Goal: Complete application form

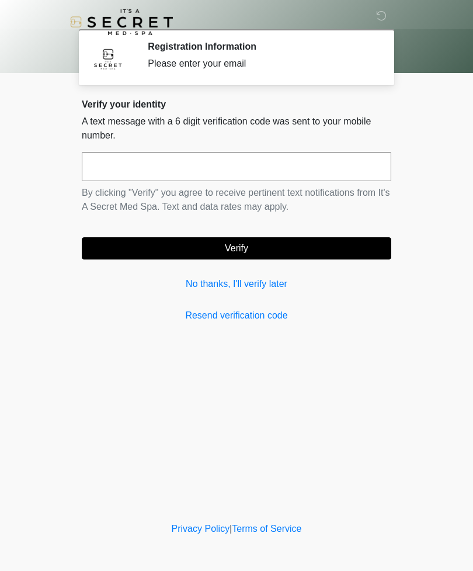
click at [331, 169] on input "text" at bounding box center [237, 166] width 310 height 29
type input "******"
click at [286, 240] on button "Verify" at bounding box center [237, 248] width 310 height 22
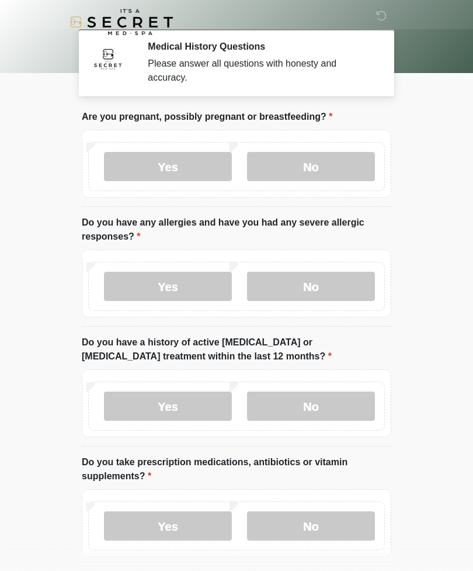
click at [342, 164] on label "No" at bounding box center [311, 166] width 128 height 29
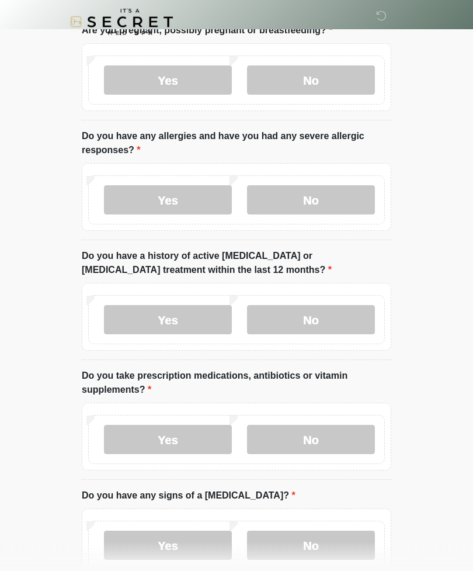
scroll to position [87, 0]
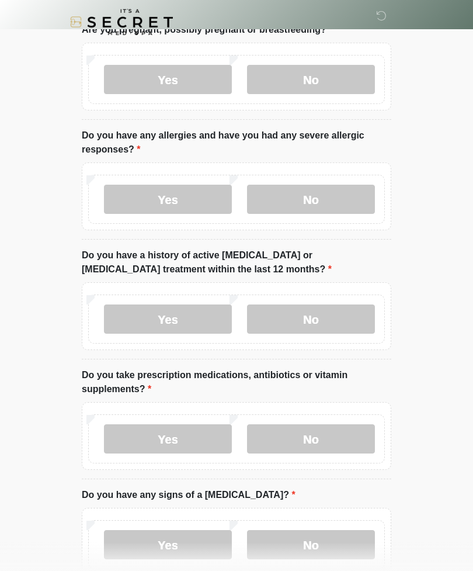
click at [193, 189] on label "Yes" at bounding box center [168, 199] width 128 height 29
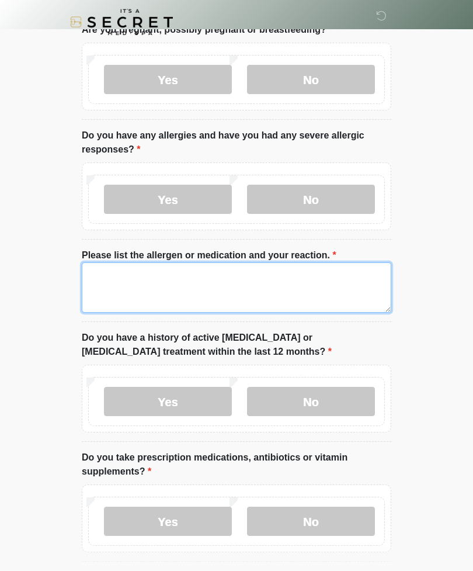
click at [322, 300] on textarea "Please list the allergen or medication and your reaction." at bounding box center [237, 287] width 310 height 50
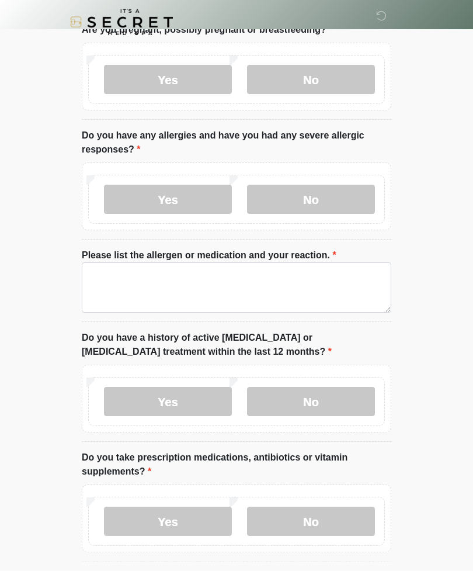
click at [287, 194] on label "No" at bounding box center [311, 199] width 128 height 29
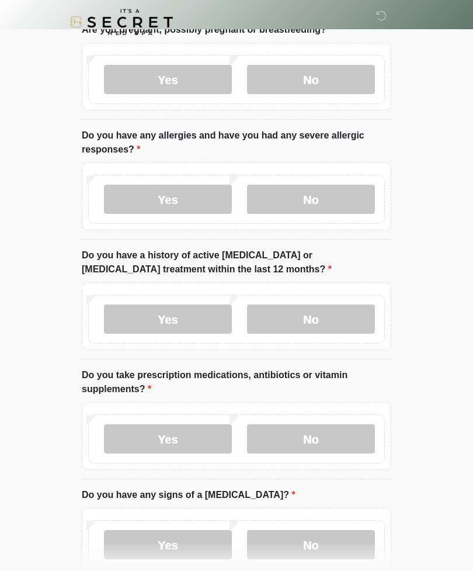
click at [353, 318] on label "No" at bounding box center [311, 318] width 128 height 29
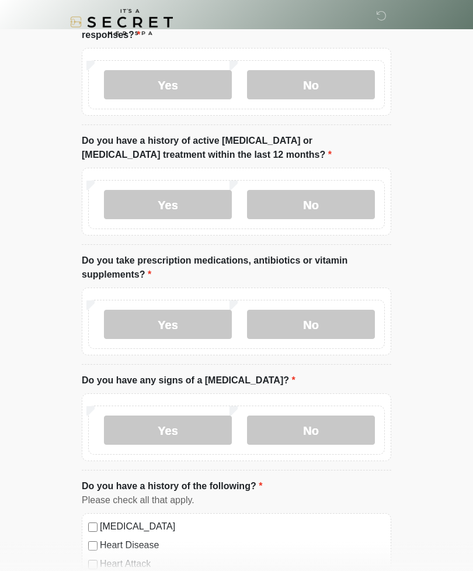
scroll to position [200, 0]
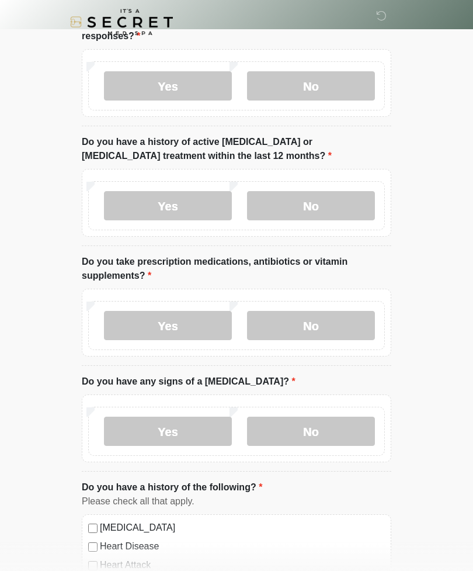
click at [128, 322] on label "Yes" at bounding box center [168, 325] width 128 height 29
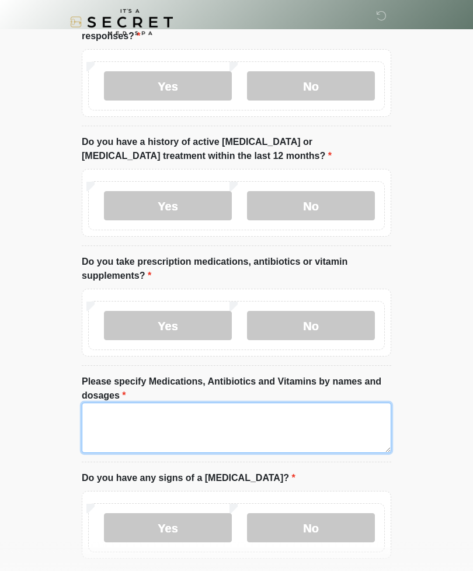
click at [305, 435] on textarea "Please specify Medications, Antibiotics and Vitamins by names and dosages" at bounding box center [237, 427] width 310 height 50
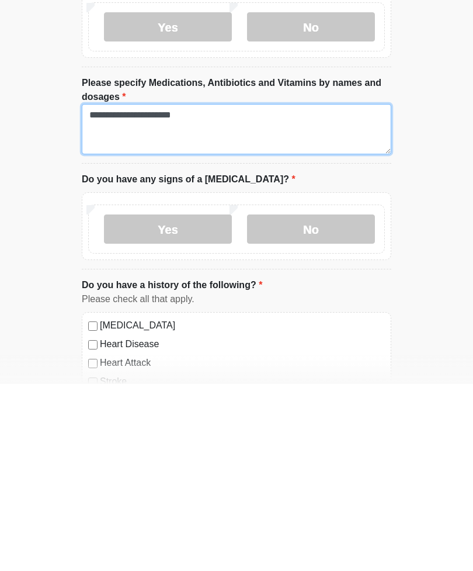
type textarea "**********"
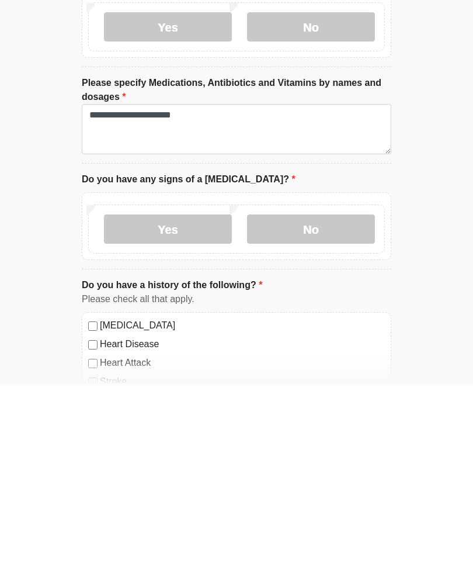
click at [342, 401] on label "No" at bounding box center [311, 415] width 128 height 29
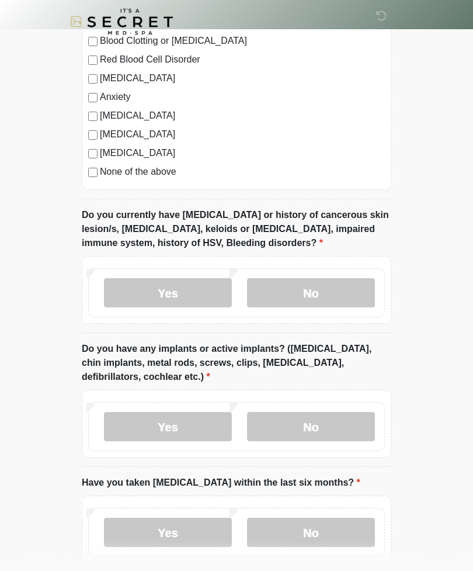
scroll to position [858, 0]
click at [348, 284] on label "No" at bounding box center [311, 292] width 128 height 29
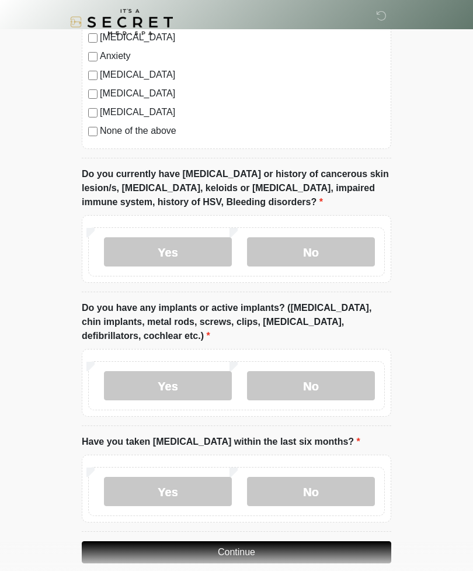
scroll to position [914, 0]
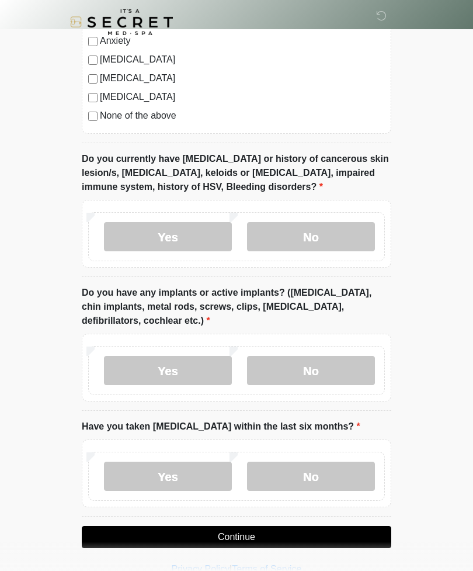
click at [125, 362] on label "Yes" at bounding box center [168, 370] width 128 height 29
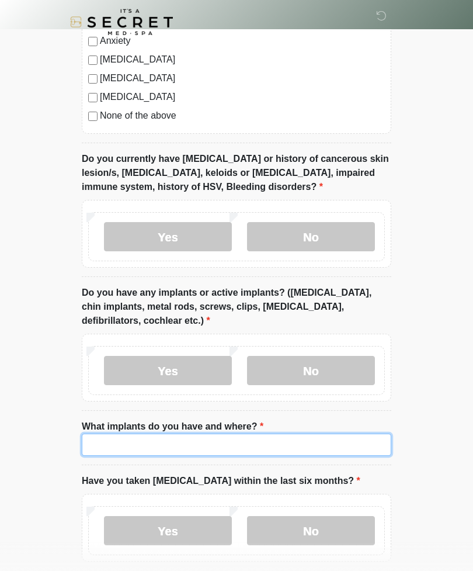
click at [320, 451] on input "What implants do you have and where?" at bounding box center [237, 444] width 310 height 22
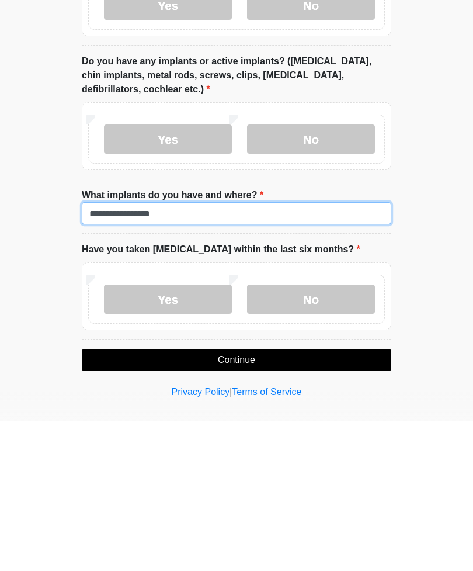
type input "**********"
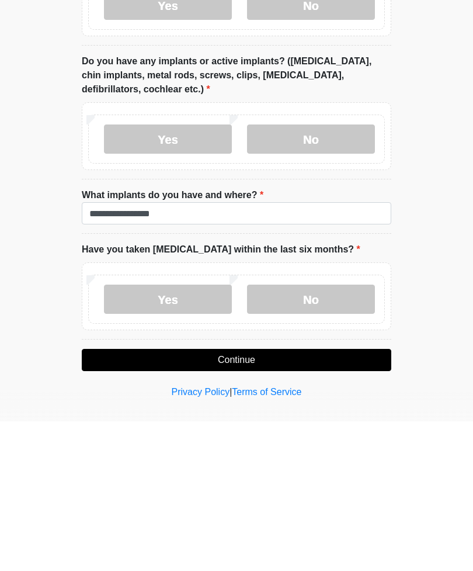
click at [348, 434] on label "No" at bounding box center [311, 448] width 128 height 29
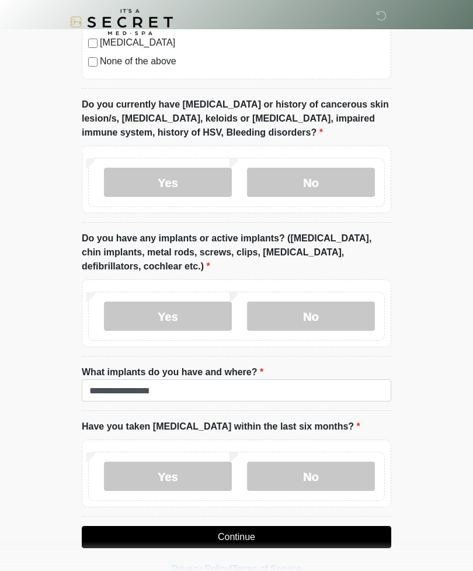
click at [359, 531] on button "Continue" at bounding box center [237, 537] width 310 height 22
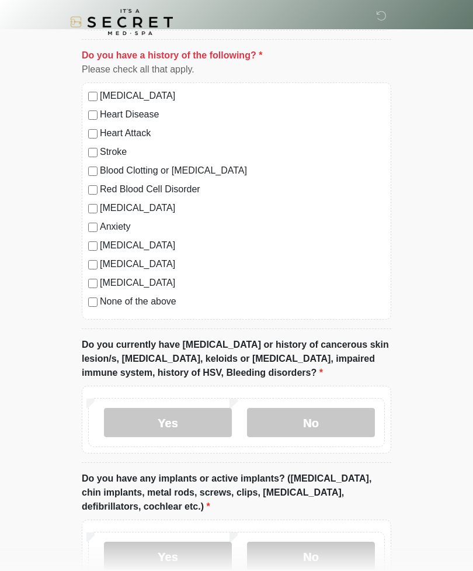
click at [138, 287] on label "Diabetes" at bounding box center [242, 283] width 285 height 14
click at [130, 283] on label "Diabetes" at bounding box center [242, 283] width 285 height 14
click at [160, 301] on label "None of the above" at bounding box center [242, 301] width 285 height 14
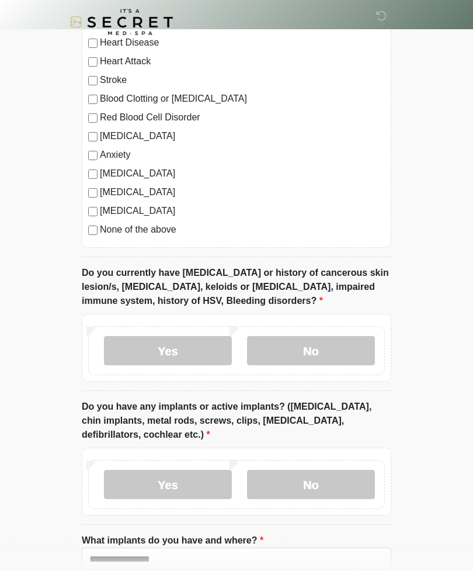
scroll to position [968, 0]
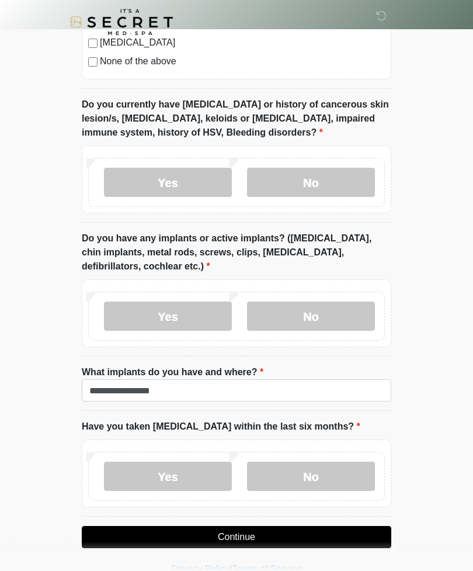
click at [346, 538] on button "Continue" at bounding box center [237, 537] width 310 height 22
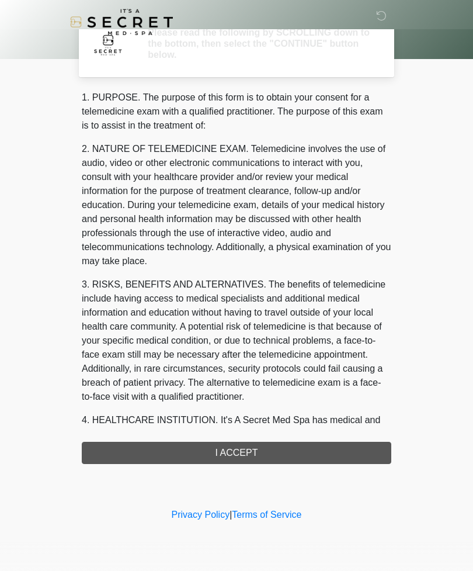
scroll to position [0, 0]
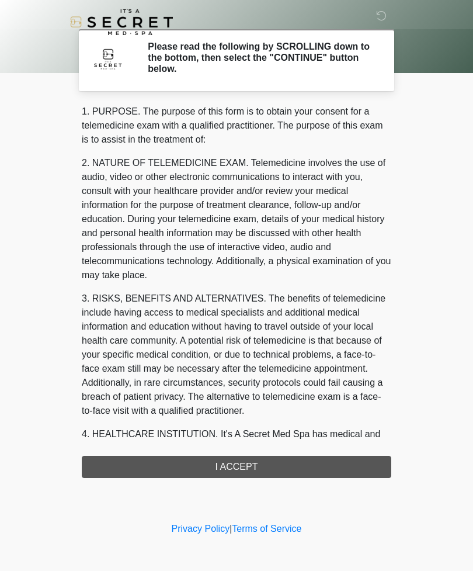
click at [366, 456] on div "1. PURPOSE. The purpose of this form is to obtain your consent for a telemedici…" at bounding box center [237, 291] width 310 height 373
click at [274, 464] on div "1. PURPOSE. The purpose of this form is to obtain your consent for a telemedici…" at bounding box center [237, 291] width 310 height 373
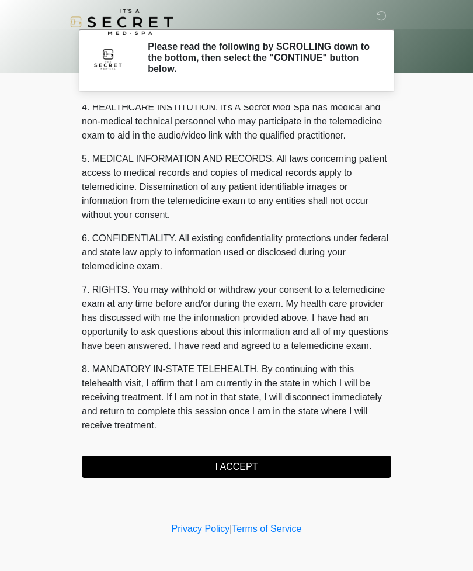
scroll to position [341, 0]
click at [262, 468] on button "I ACCEPT" at bounding box center [237, 467] width 310 height 22
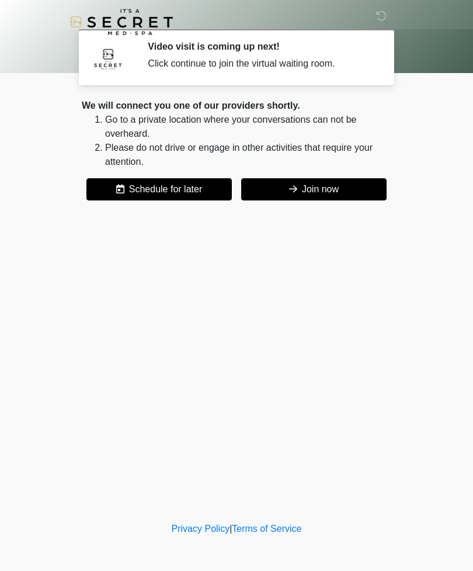
click at [333, 182] on button "Join now" at bounding box center [313, 189] width 145 height 22
